Goal: Task Accomplishment & Management: Manage account settings

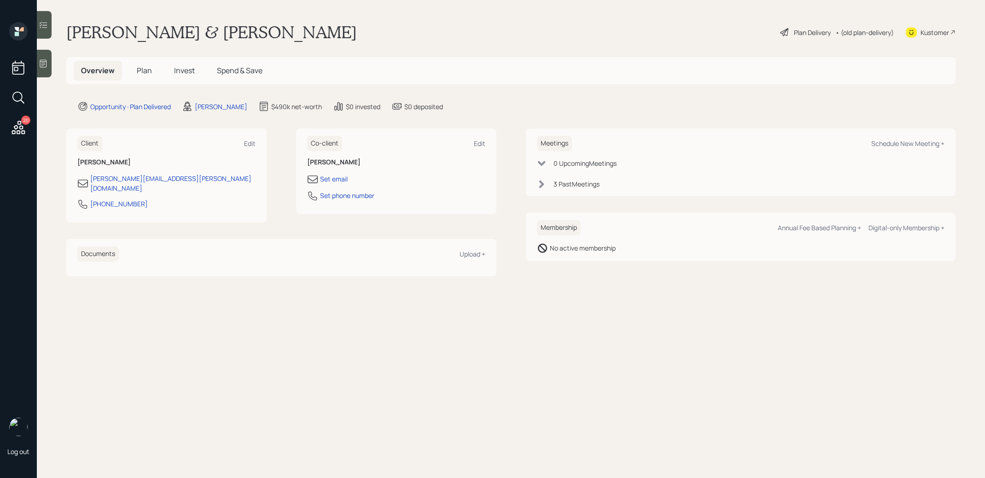
click at [181, 70] on span "Invest" at bounding box center [184, 70] width 21 height 10
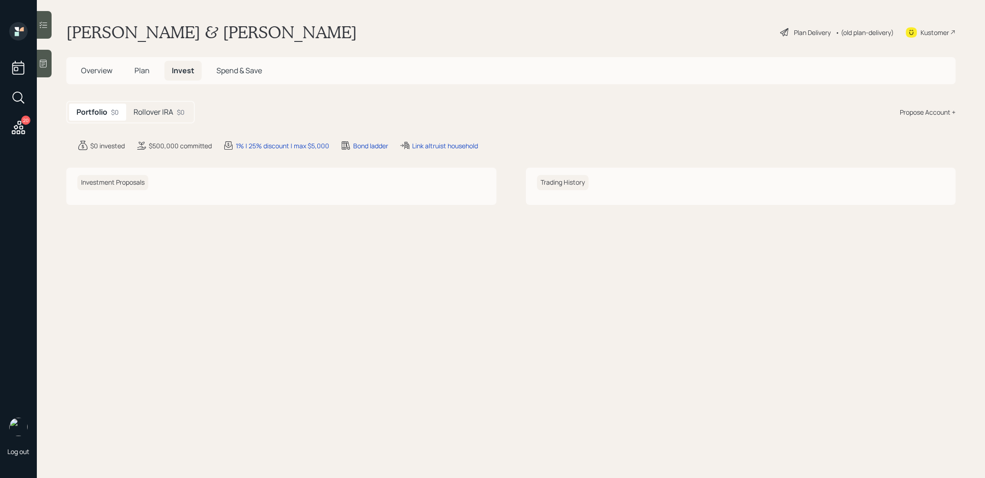
click at [146, 112] on h5 "Rollover IRA" at bounding box center [154, 112] width 40 height 9
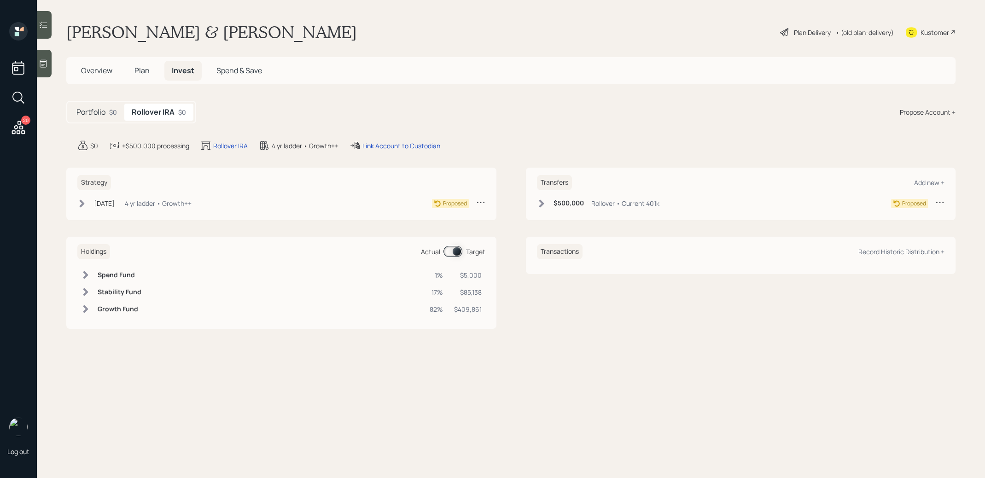
click at [142, 68] on span "Plan" at bounding box center [142, 70] width 15 height 10
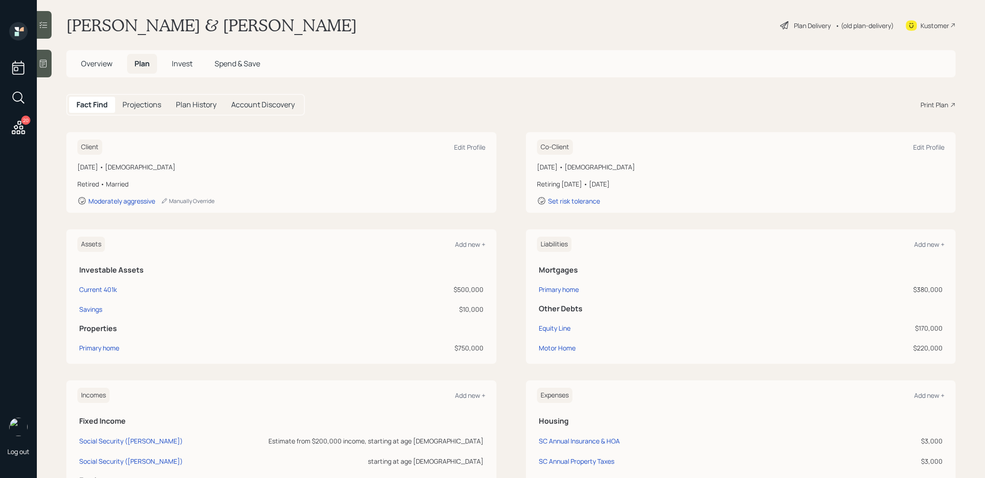
scroll to position [8, 0]
click at [99, 287] on div "Current 401k" at bounding box center [98, 289] width 38 height 10
select select "company_sponsored"
select select "balanced"
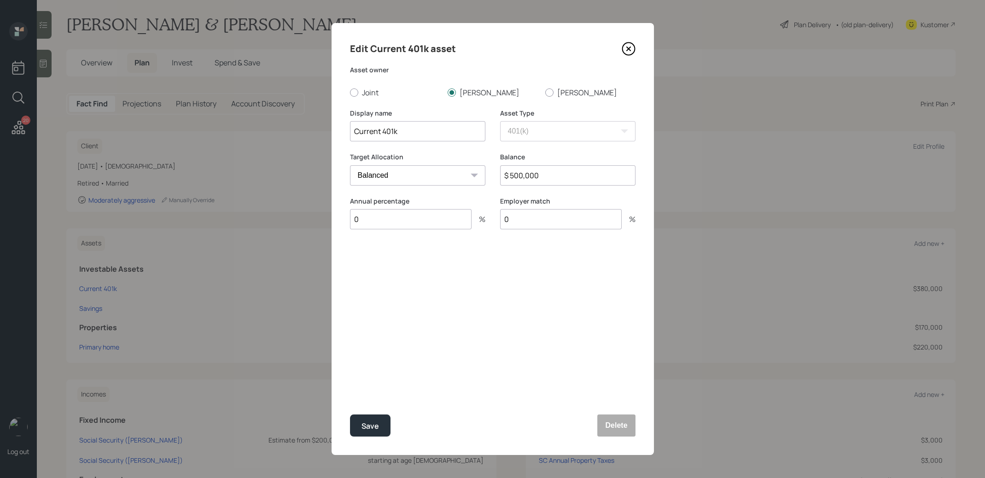
drag, startPoint x: 381, startPoint y: 135, endPoint x: 344, endPoint y: 136, distance: 36.4
click at [344, 136] on div "Edit Current 401k asset Asset owner Joint [PERSON_NAME] Display name Current 40…" at bounding box center [493, 239] width 322 height 432
type input "Former 401k"
click at [368, 424] on div "Save" at bounding box center [371, 426] width 18 height 12
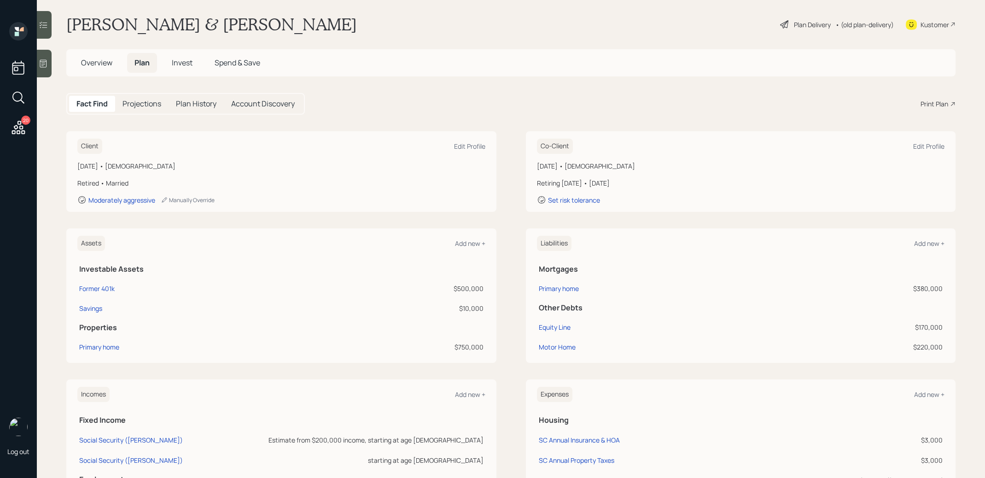
click at [809, 24] on div "Plan Delivery" at bounding box center [812, 25] width 37 height 10
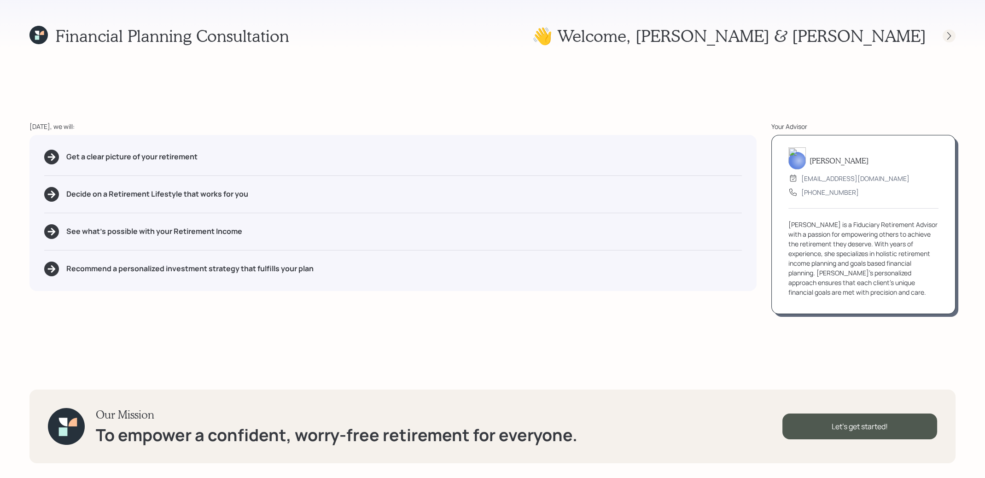
click at [950, 39] on icon at bounding box center [949, 35] width 9 height 9
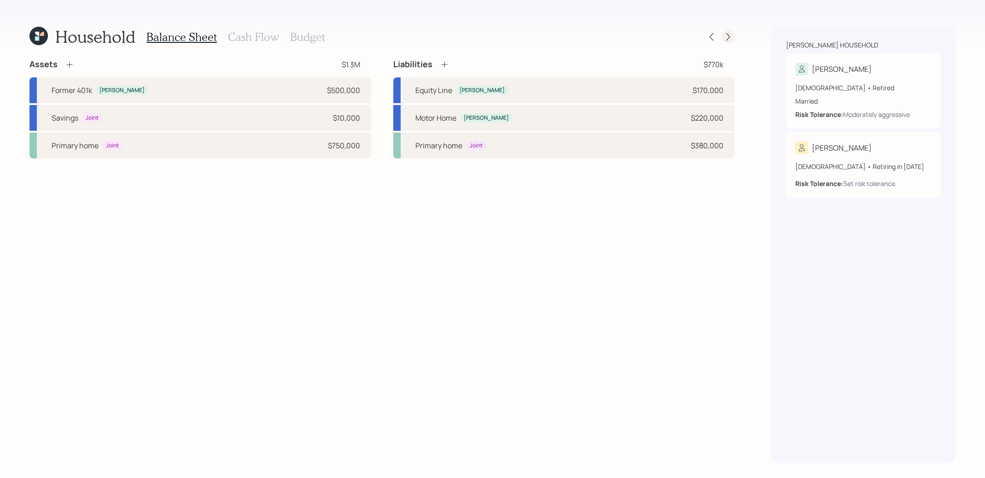
click at [727, 31] on div at bounding box center [728, 36] width 13 height 13
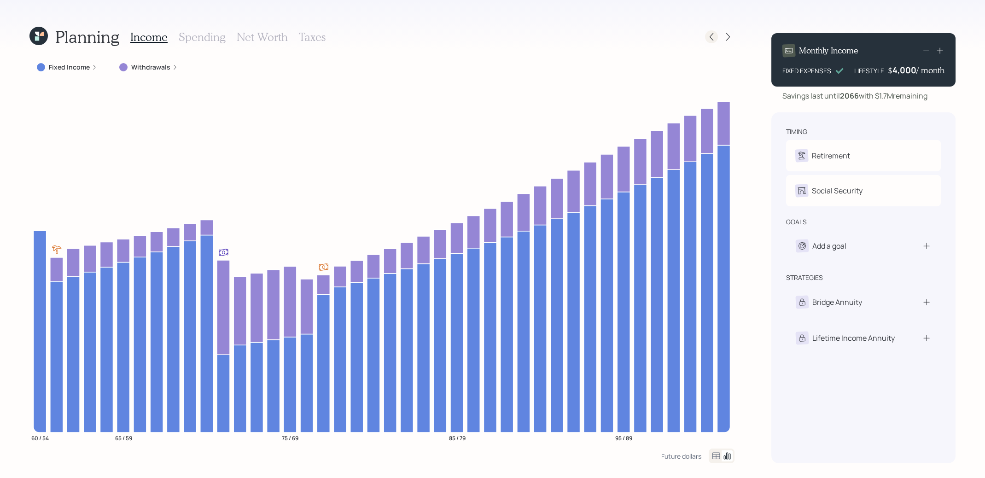
click at [711, 36] on icon at bounding box center [712, 37] width 4 height 8
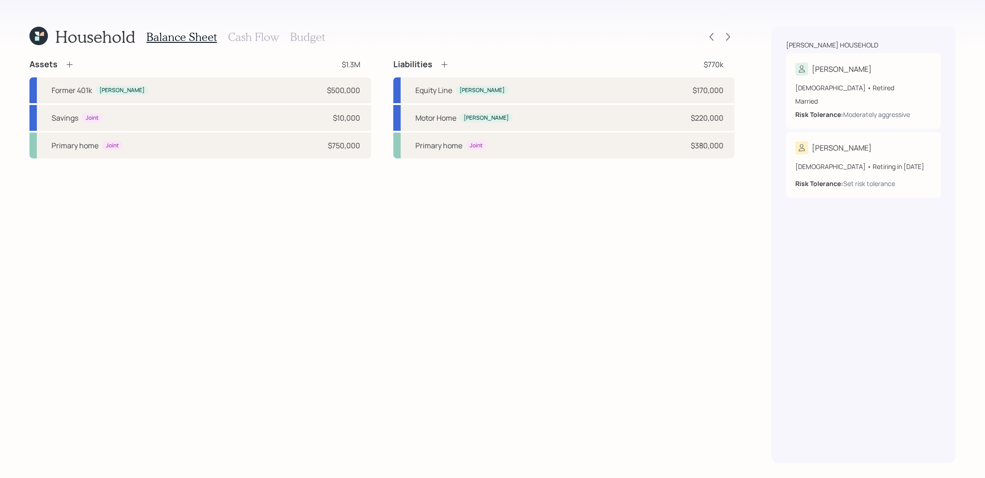
click at [243, 37] on h3 "Cash Flow" at bounding box center [253, 36] width 51 height 13
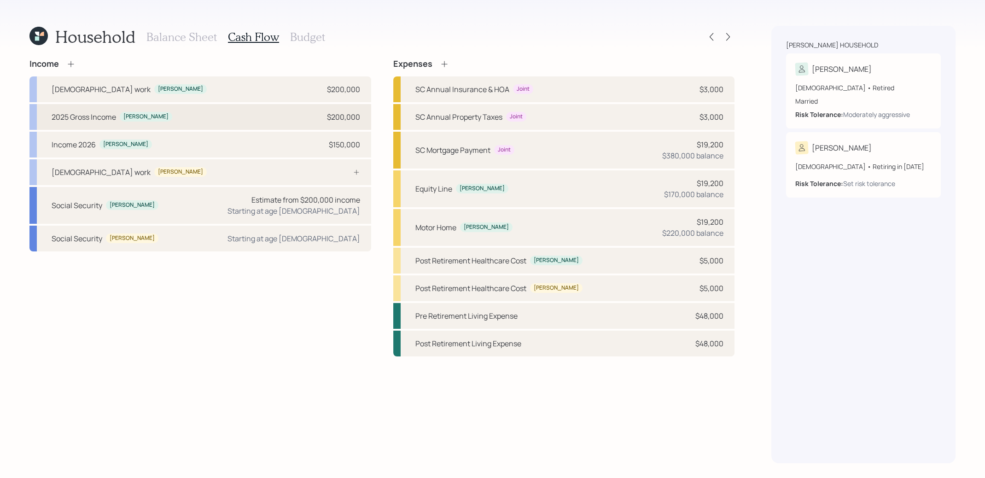
click at [188, 116] on div "2025 Gross Income [PERSON_NAME] $200,000" at bounding box center [200, 117] width 342 height 26
select select "part_time"
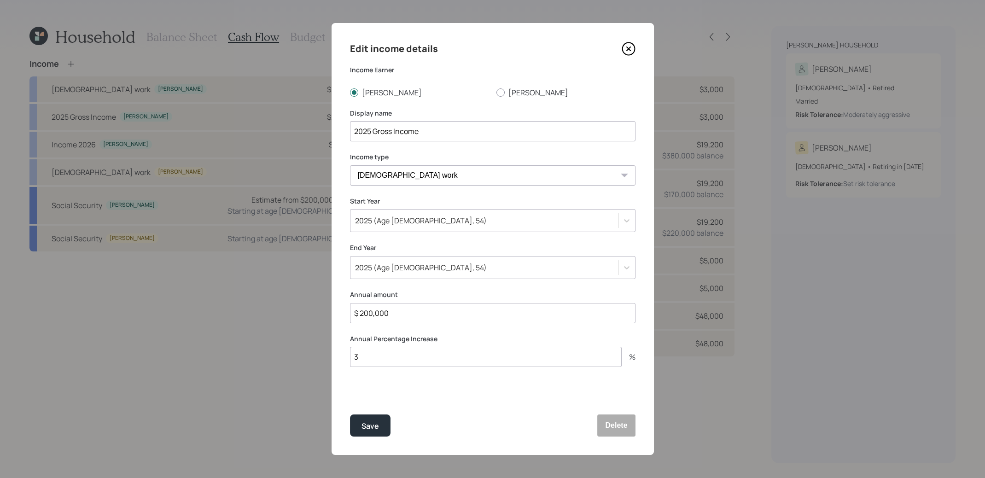
click at [629, 48] on icon at bounding box center [629, 49] width 4 height 4
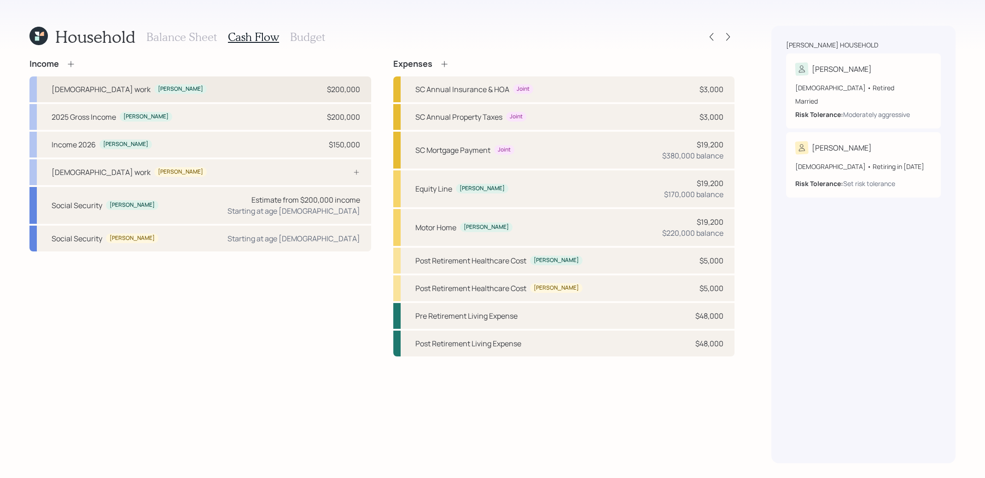
click at [247, 88] on div "[DEMOGRAPHIC_DATA] work [PERSON_NAME] $200,000" at bounding box center [200, 89] width 342 height 26
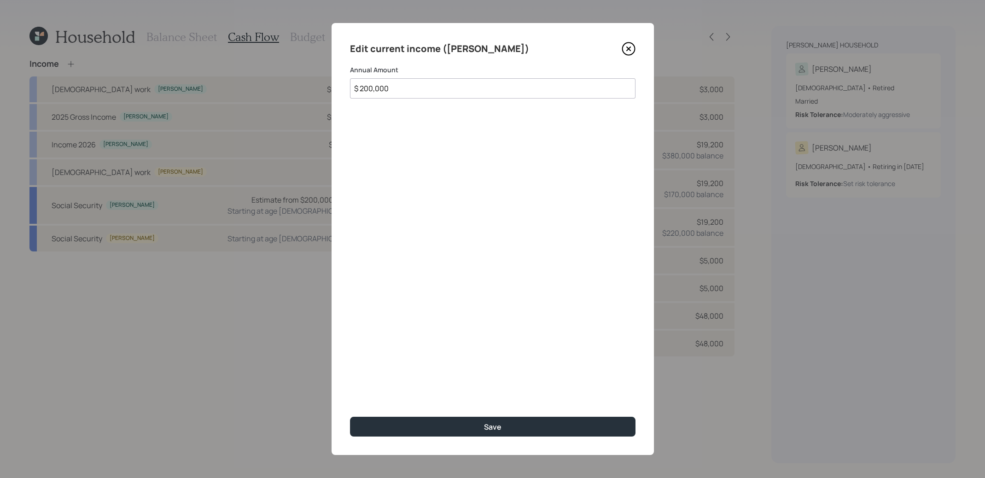
click at [626, 40] on div "Edit current income ([PERSON_NAME]) Annual Amount $ 200,000 Save" at bounding box center [493, 239] width 322 height 432
click at [627, 45] on icon at bounding box center [629, 49] width 14 height 14
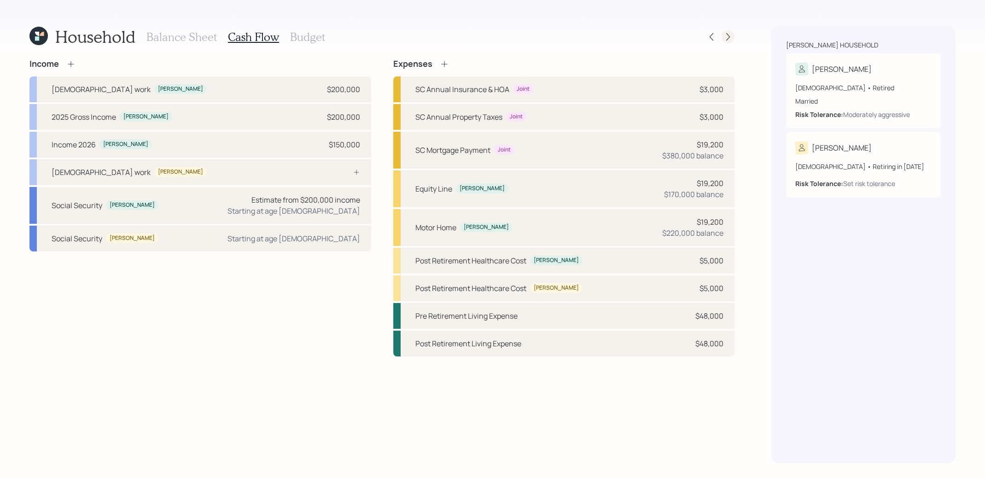
click at [732, 41] on icon at bounding box center [728, 36] width 9 height 9
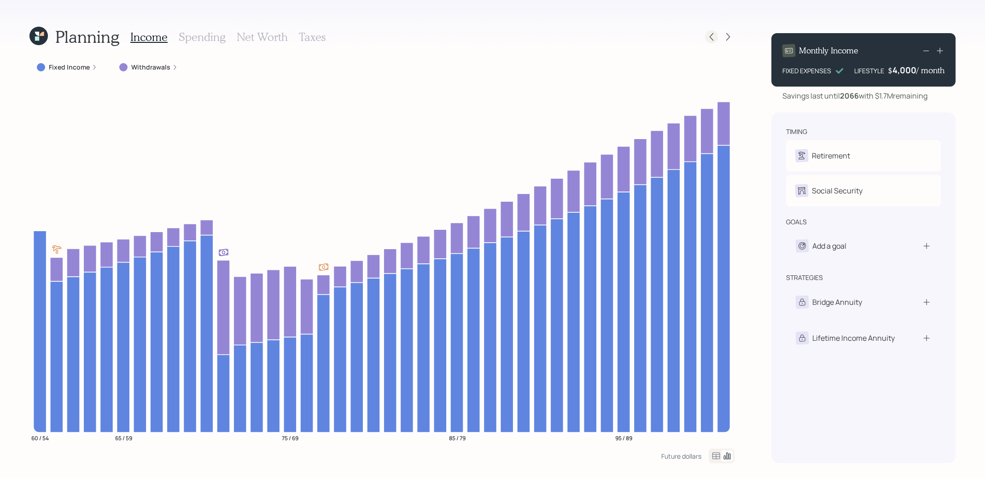
click at [714, 41] on icon at bounding box center [711, 36] width 9 height 9
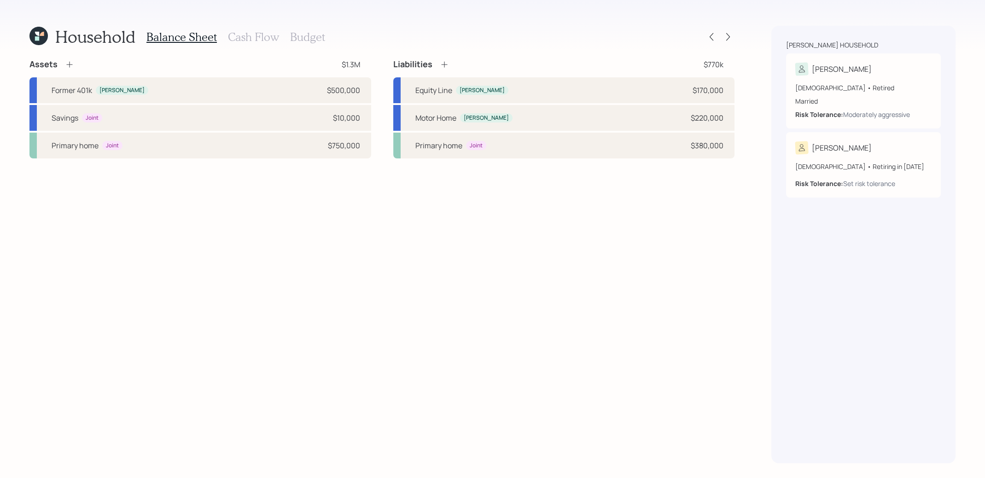
click at [238, 38] on h3 "Cash Flow" at bounding box center [253, 36] width 51 height 13
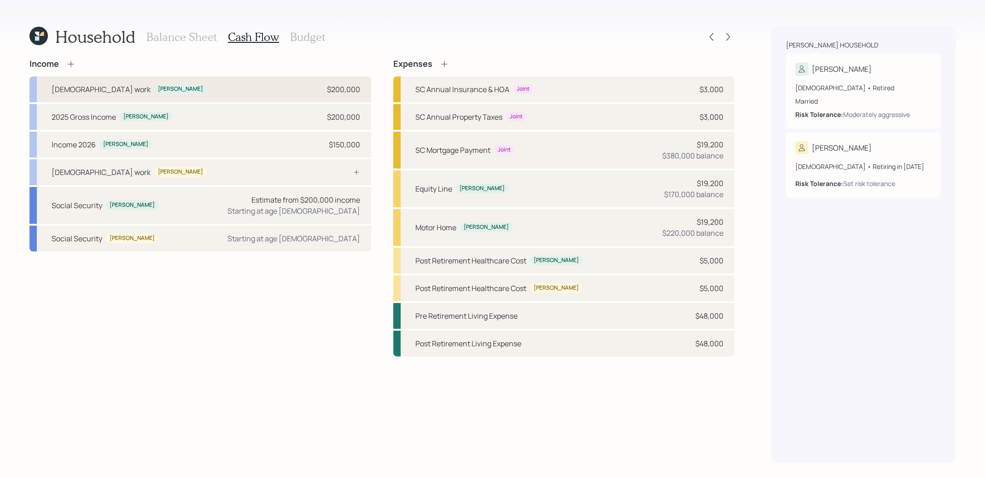
click at [203, 89] on div "[DEMOGRAPHIC_DATA] work [PERSON_NAME] $200,000" at bounding box center [200, 89] width 342 height 26
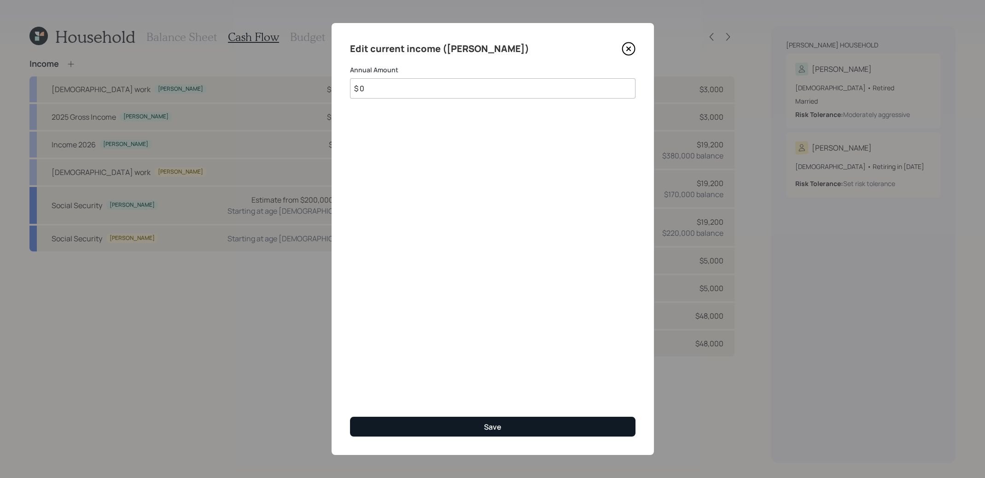
type input "$ 0"
click at [494, 429] on div "Save" at bounding box center [493, 427] width 18 height 10
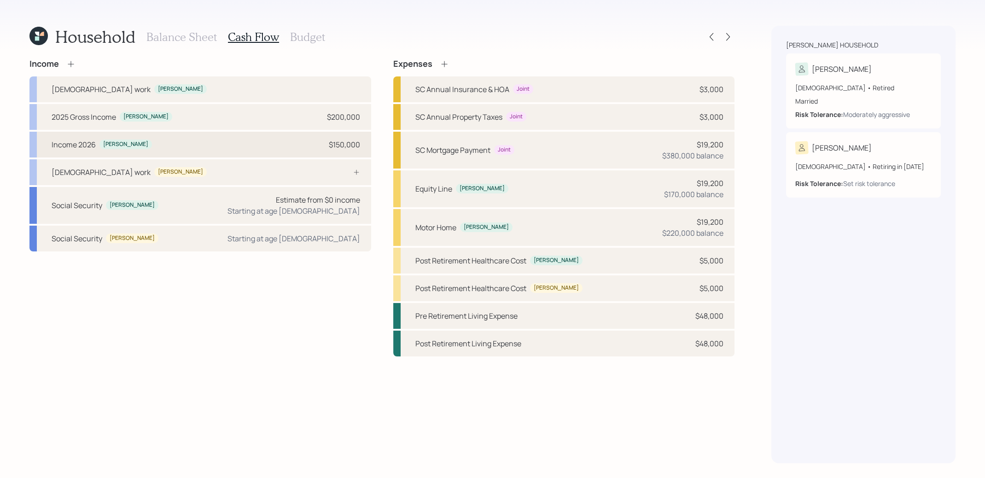
click at [78, 143] on div "Income 2026" at bounding box center [74, 144] width 44 height 11
select select "part_time"
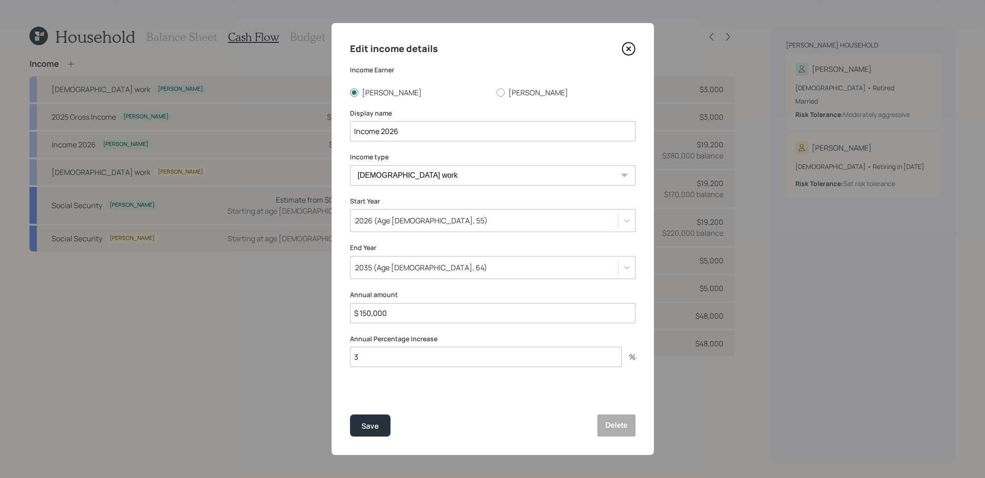
drag, startPoint x: 381, startPoint y: 134, endPoint x: 341, endPoint y: 134, distance: 40.1
click at [341, 134] on div "Edit income details Income Earner [PERSON_NAME] Display name Income 2026 Income…" at bounding box center [493, 239] width 322 height 432
click at [395, 133] on input "2026" at bounding box center [493, 131] width 286 height 20
click at [371, 134] on input "2026 Income" at bounding box center [493, 131] width 286 height 20
type input "[DATE]-[DATE] Income"
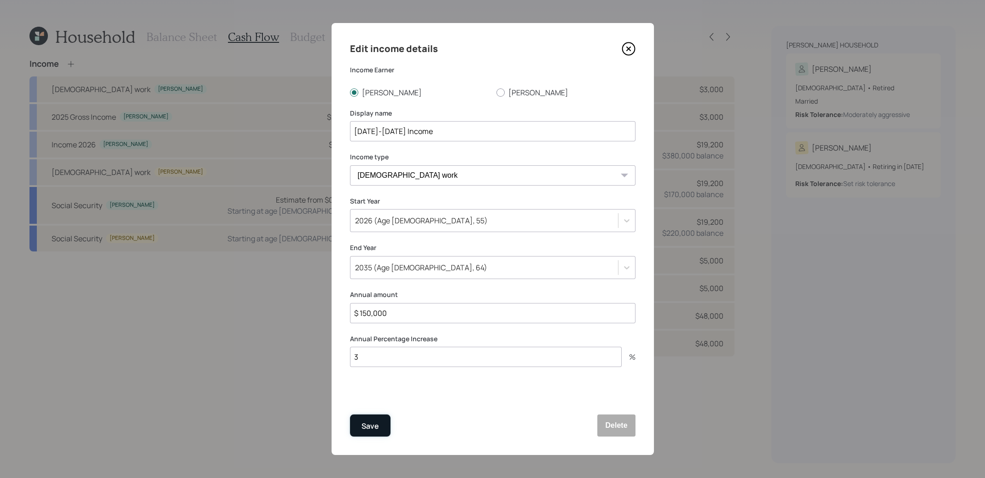
click at [372, 423] on div "Save" at bounding box center [371, 426] width 18 height 12
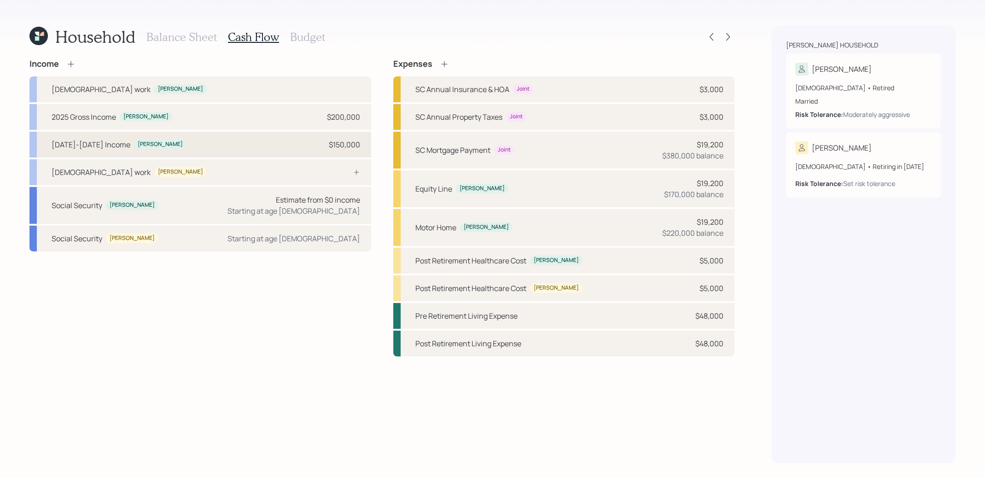
click at [93, 147] on div "[DATE]-[DATE] Income" at bounding box center [91, 144] width 79 height 11
select select "part_time"
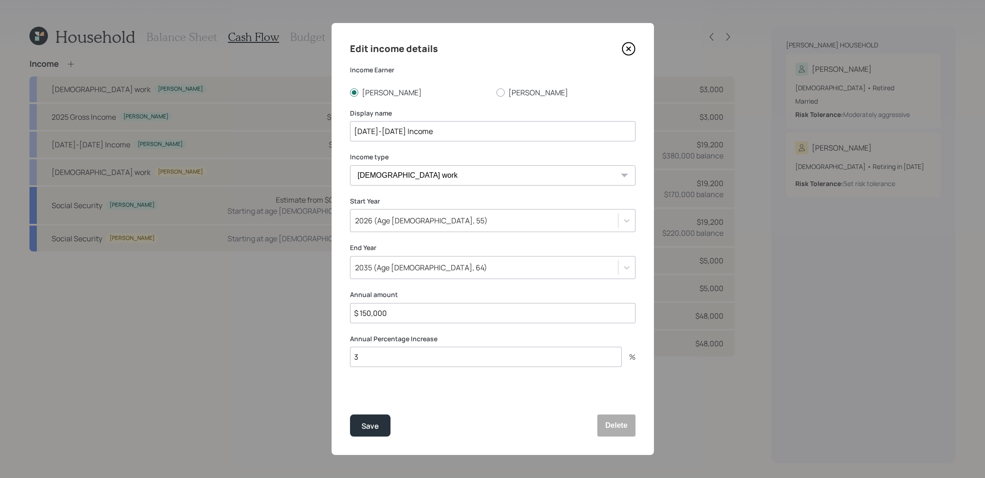
click at [629, 46] on icon at bounding box center [629, 49] width 14 height 14
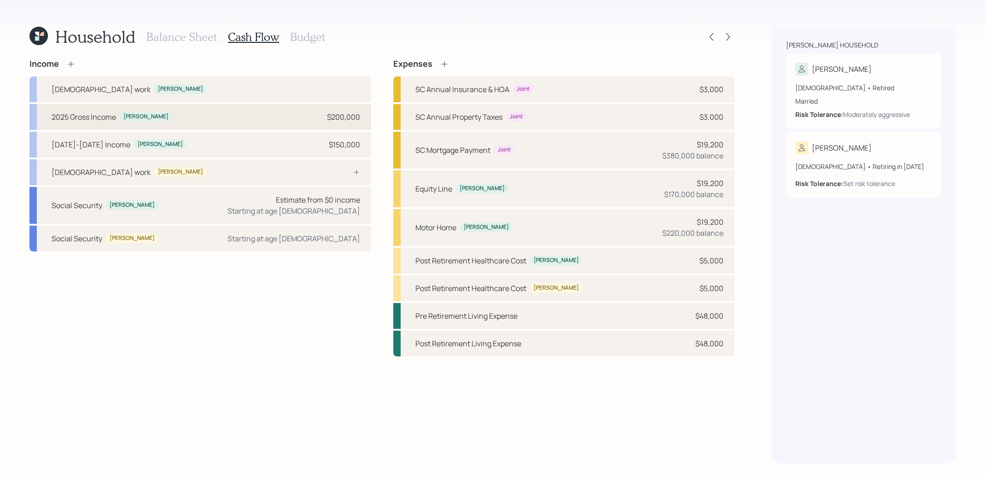
click at [82, 113] on div "2025 Gross Income" at bounding box center [84, 116] width 64 height 11
select select "part_time"
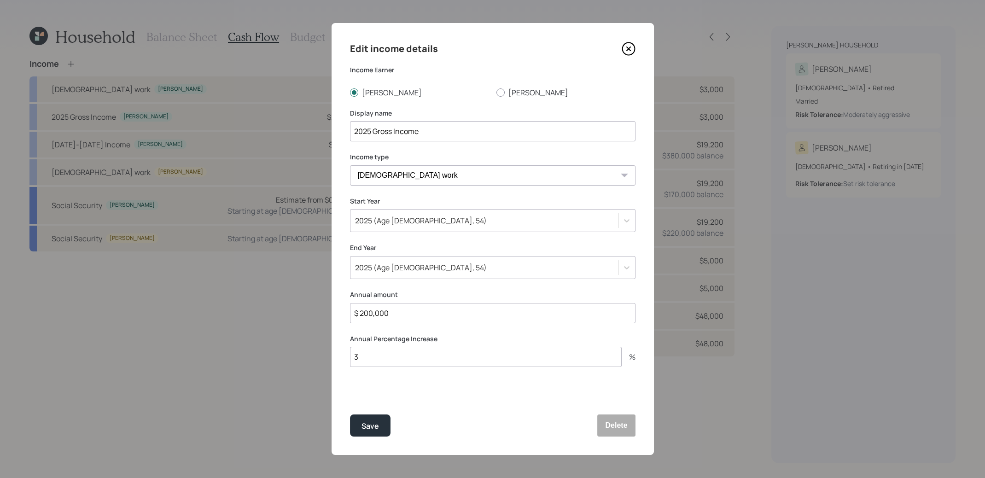
drag, startPoint x: 394, startPoint y: 134, endPoint x: 373, endPoint y: 134, distance: 21.2
click at [373, 134] on input "2025 Gross Income" at bounding box center [493, 131] width 286 height 20
type input "2025 Income"
click at [378, 422] on div "Save" at bounding box center [371, 426] width 18 height 12
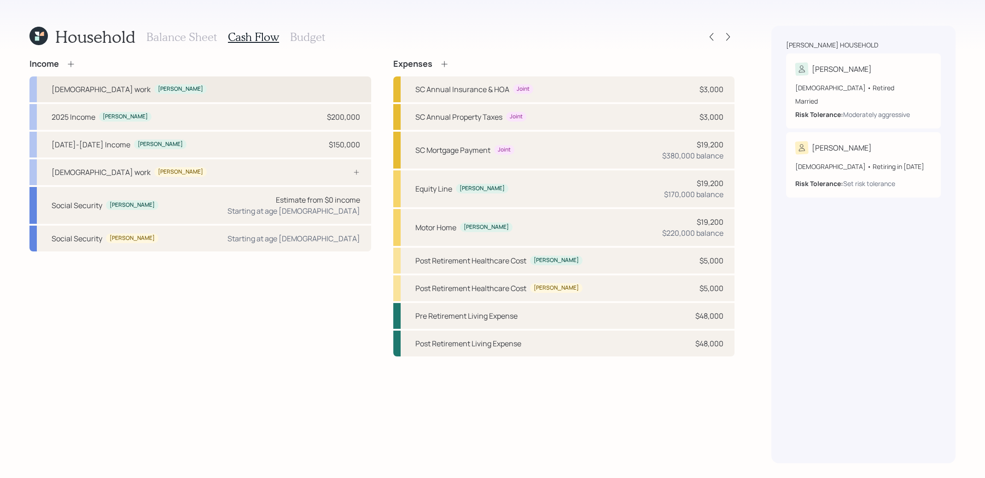
click at [260, 85] on div "[DEMOGRAPHIC_DATA] work [PERSON_NAME]" at bounding box center [200, 89] width 342 height 26
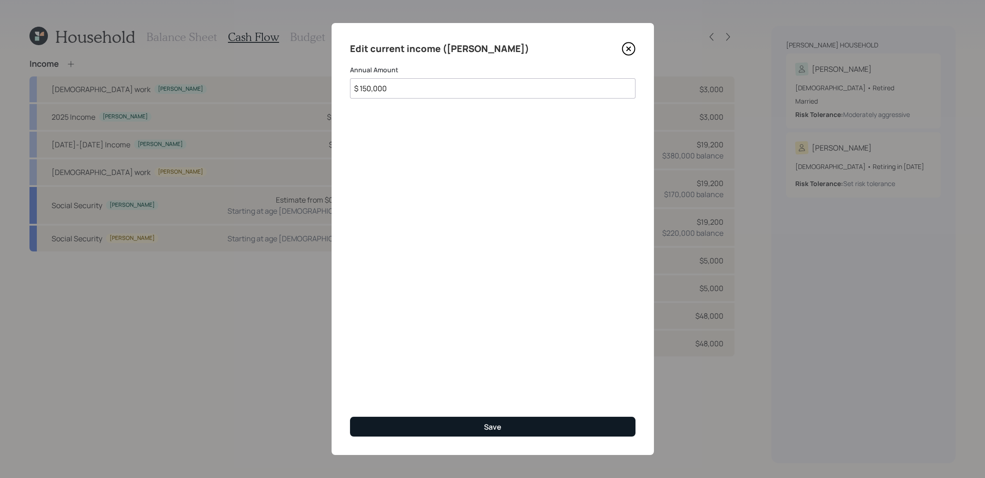
type input "$ 150,000"
click at [469, 427] on button "Save" at bounding box center [493, 427] width 286 height 20
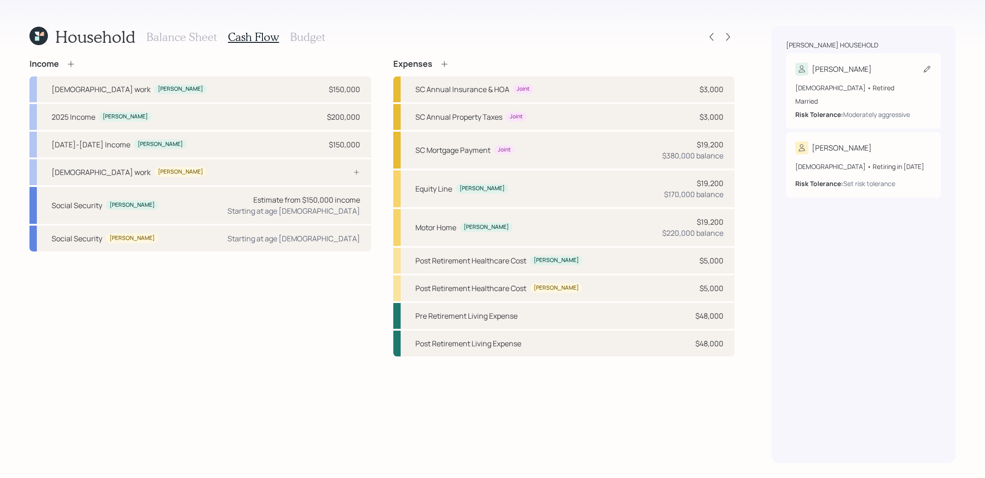
click at [928, 64] on div "[PERSON_NAME]" at bounding box center [864, 69] width 136 height 13
select select "7"
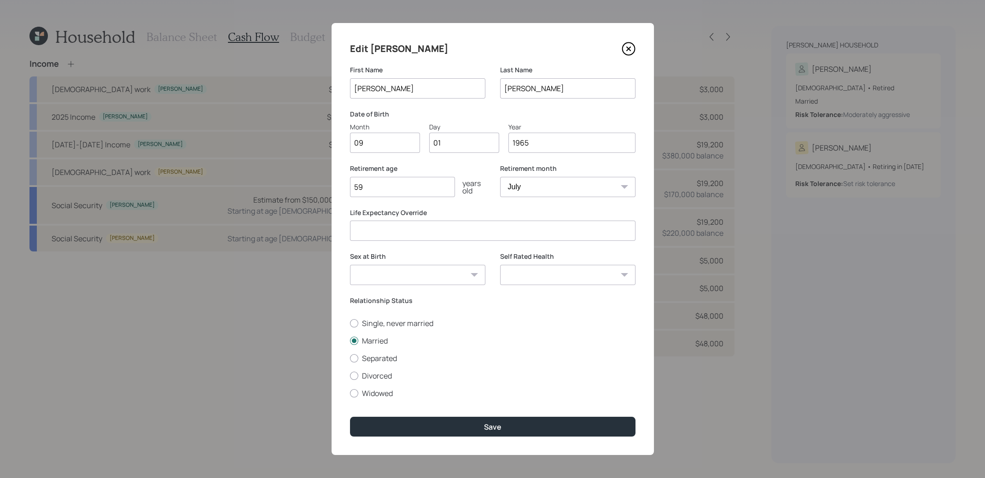
click at [387, 192] on input "59" at bounding box center [402, 187] width 105 height 20
type input "5"
type input "70"
click at [412, 427] on button "Save" at bounding box center [493, 427] width 286 height 20
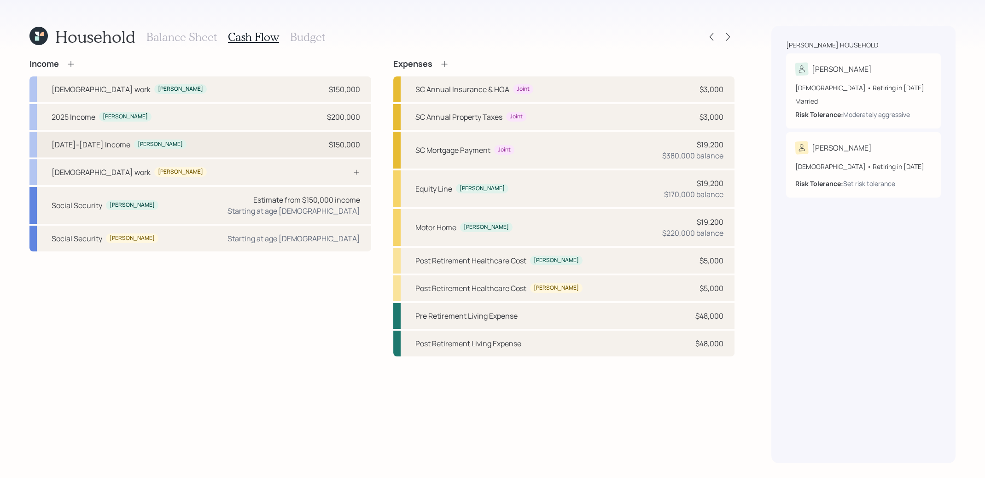
click at [140, 141] on div "[DATE]-[DATE] Income [PERSON_NAME] $150,000" at bounding box center [200, 145] width 342 height 26
select select "part_time"
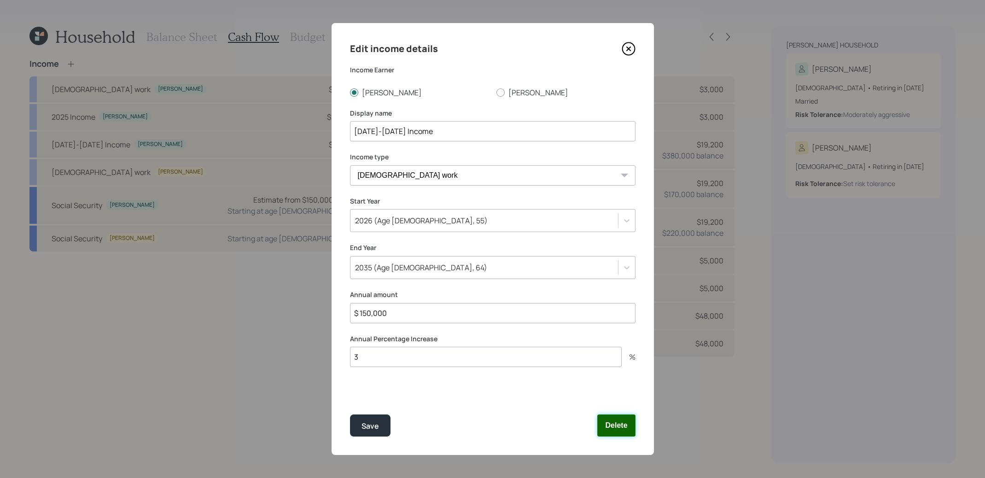
click at [622, 426] on button "Delete" at bounding box center [617, 426] width 38 height 22
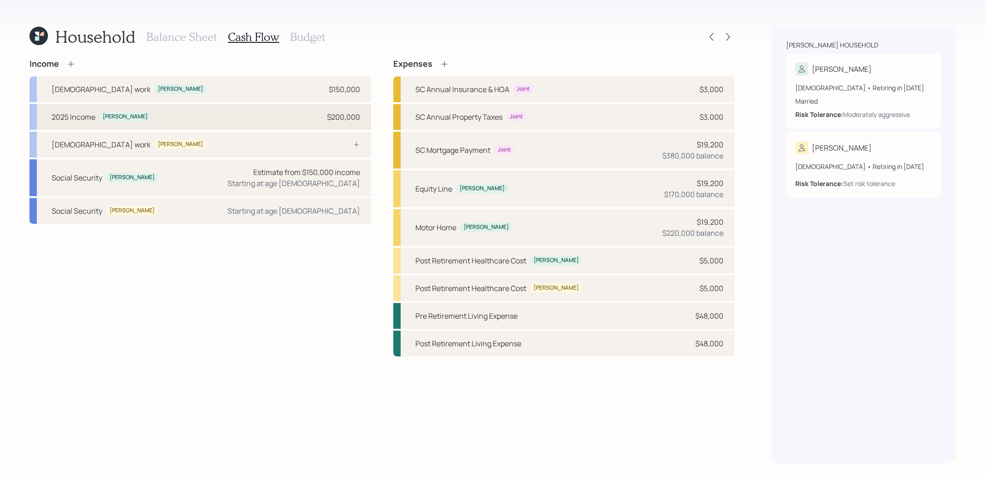
click at [218, 114] on div "2025 Income [PERSON_NAME] $200,000" at bounding box center [200, 117] width 342 height 26
select select "part_time"
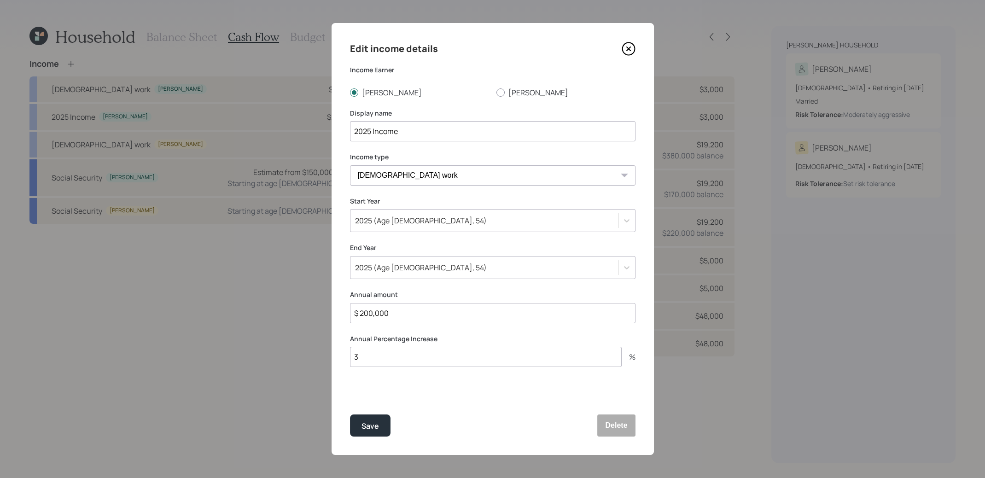
click at [393, 314] on input "$ 200,000" at bounding box center [493, 313] width 286 height 20
type input "$ 50,000"
click at [370, 432] on button "Save" at bounding box center [370, 426] width 41 height 22
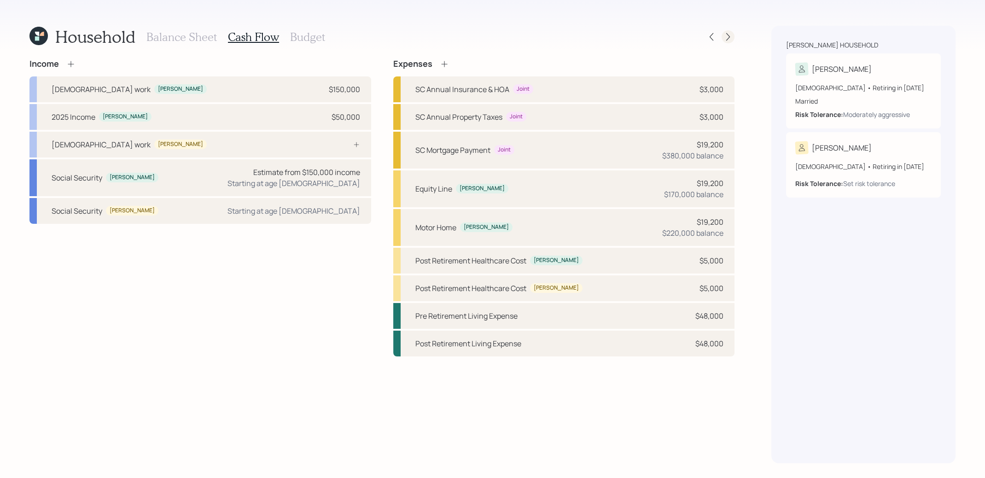
click at [730, 35] on icon at bounding box center [728, 36] width 9 height 9
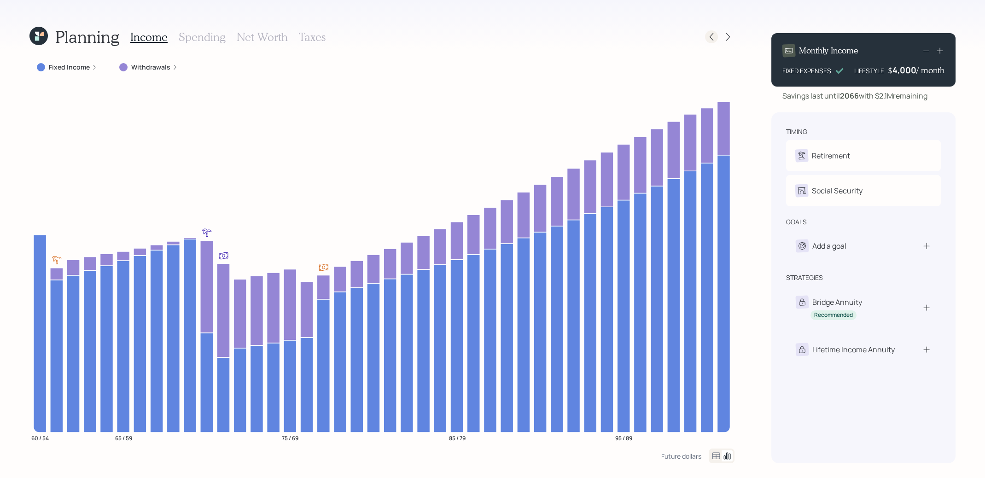
click at [714, 35] on icon at bounding box center [711, 36] width 9 height 9
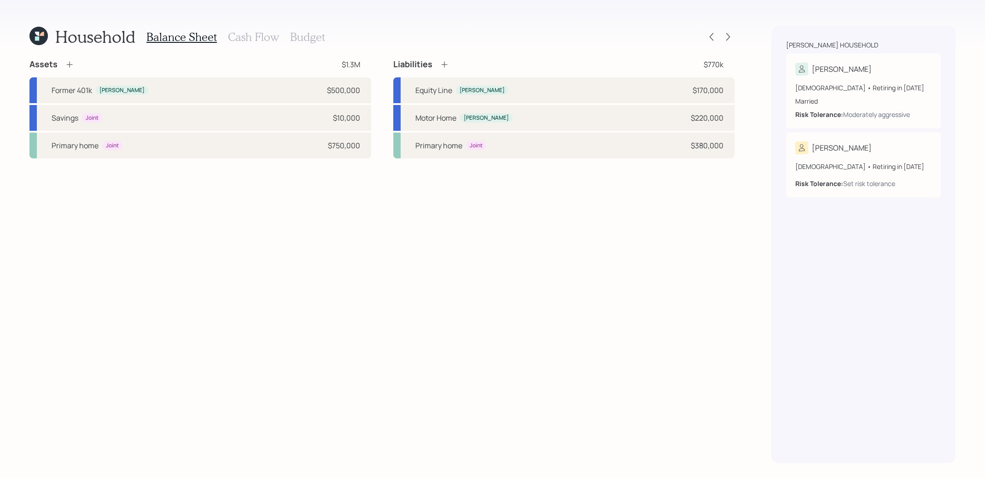
click at [39, 34] on icon at bounding box center [37, 34] width 4 height 4
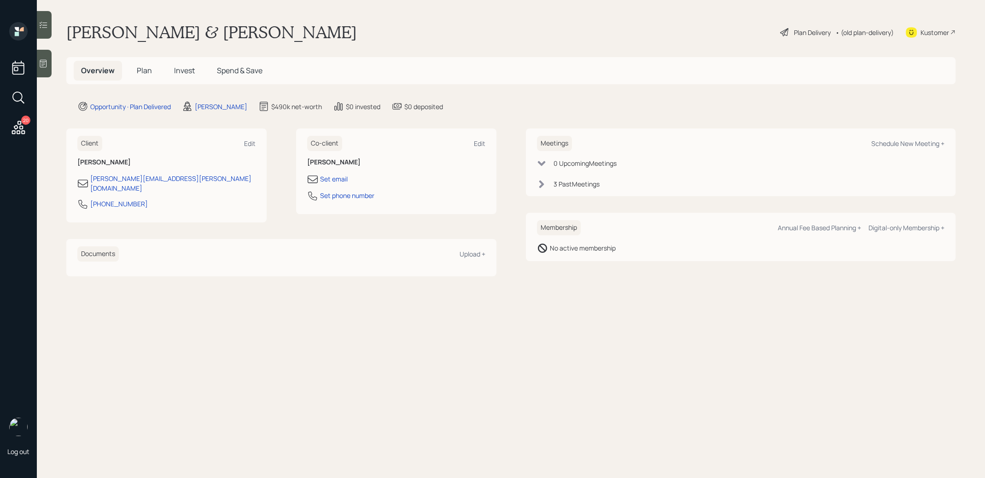
click at [22, 125] on icon at bounding box center [18, 127] width 17 height 17
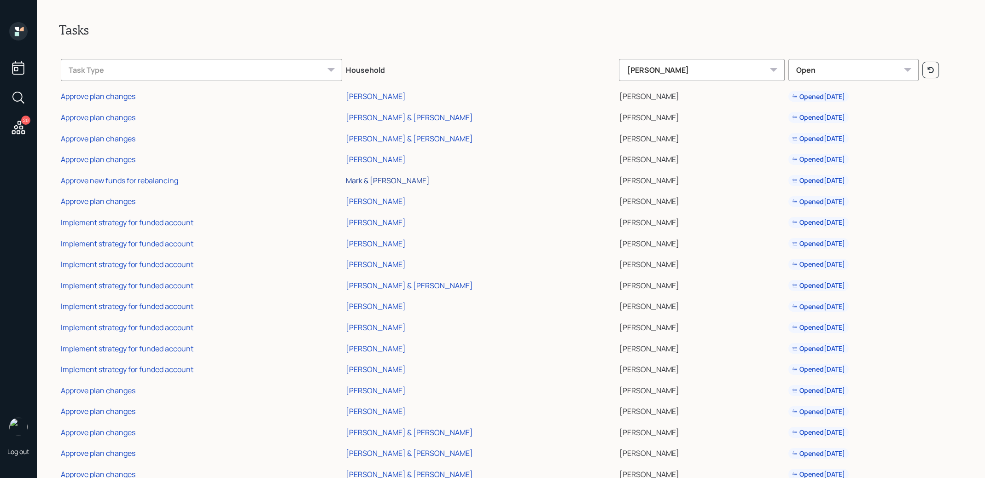
click at [360, 179] on div "Mark & Bobbi Lansing" at bounding box center [388, 181] width 84 height 10
